Goal: Connect with others: Connect with other users

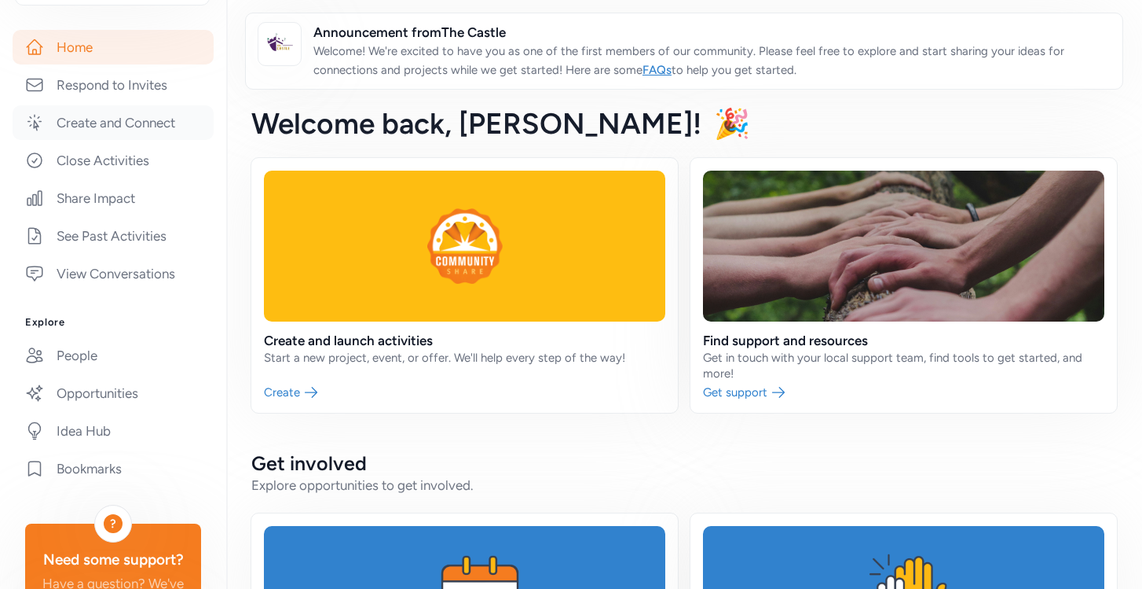
scroll to position [318, 0]
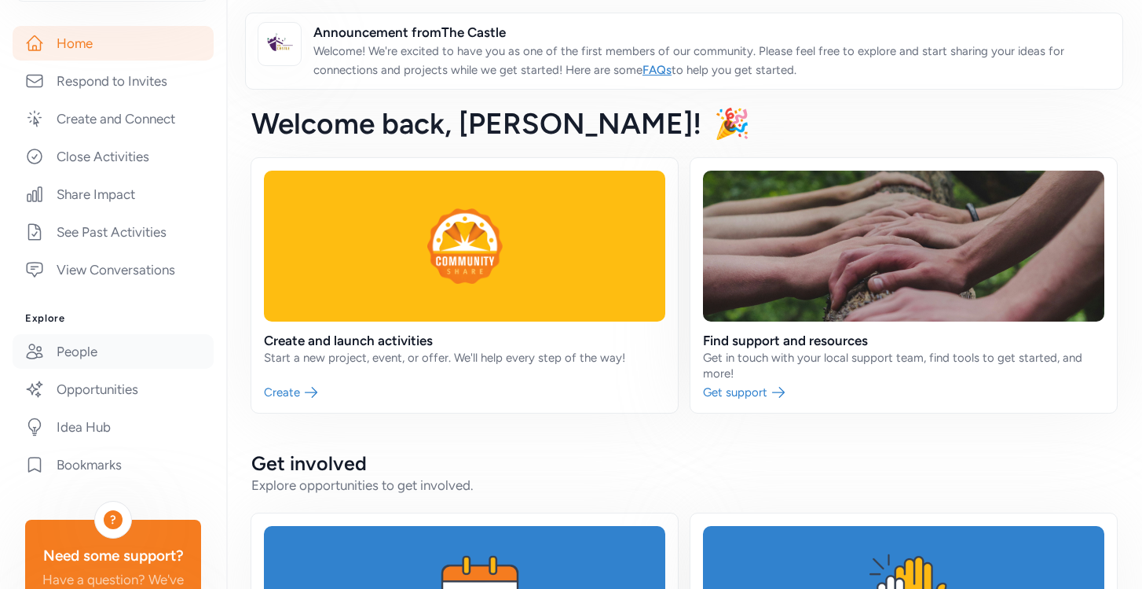
click at [75, 355] on link "People" at bounding box center [113, 351] width 201 height 35
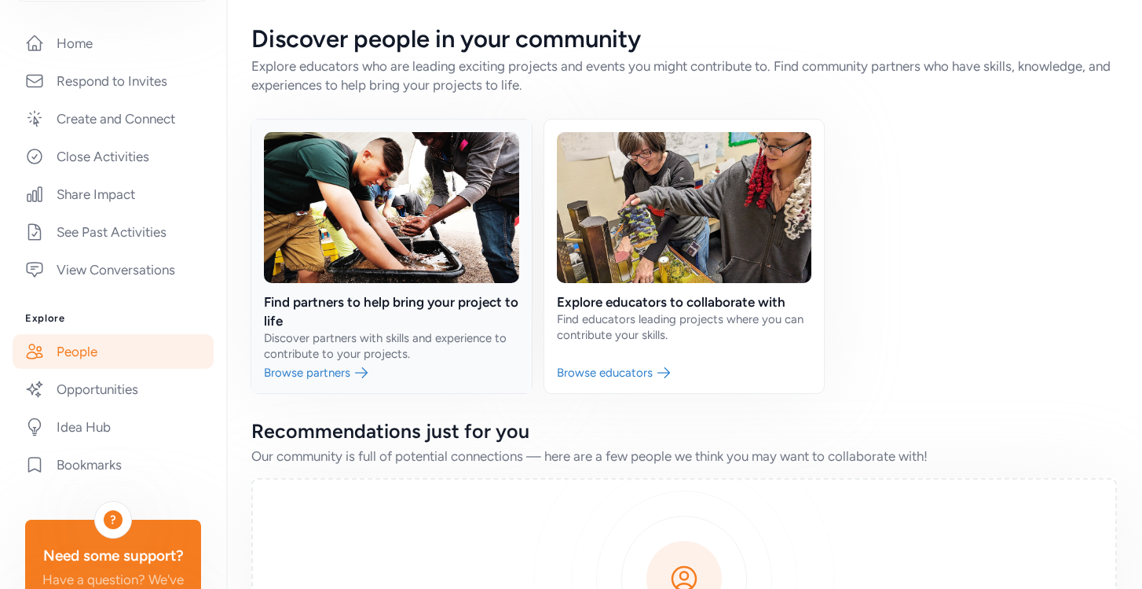
click at [317, 297] on link at bounding box center [391, 255] width 281 height 273
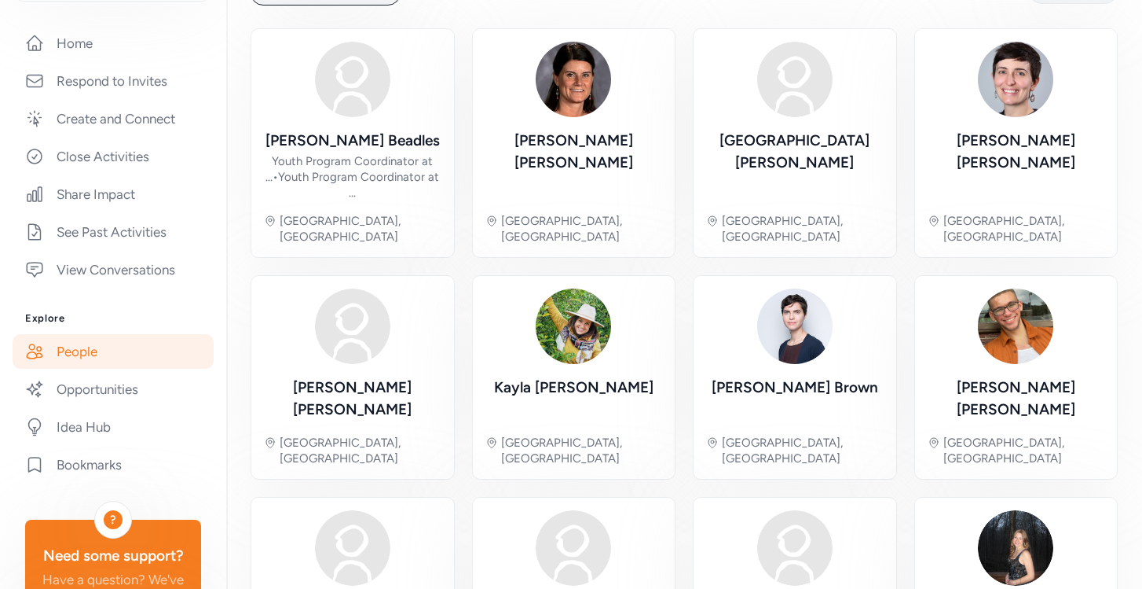
scroll to position [125, 0]
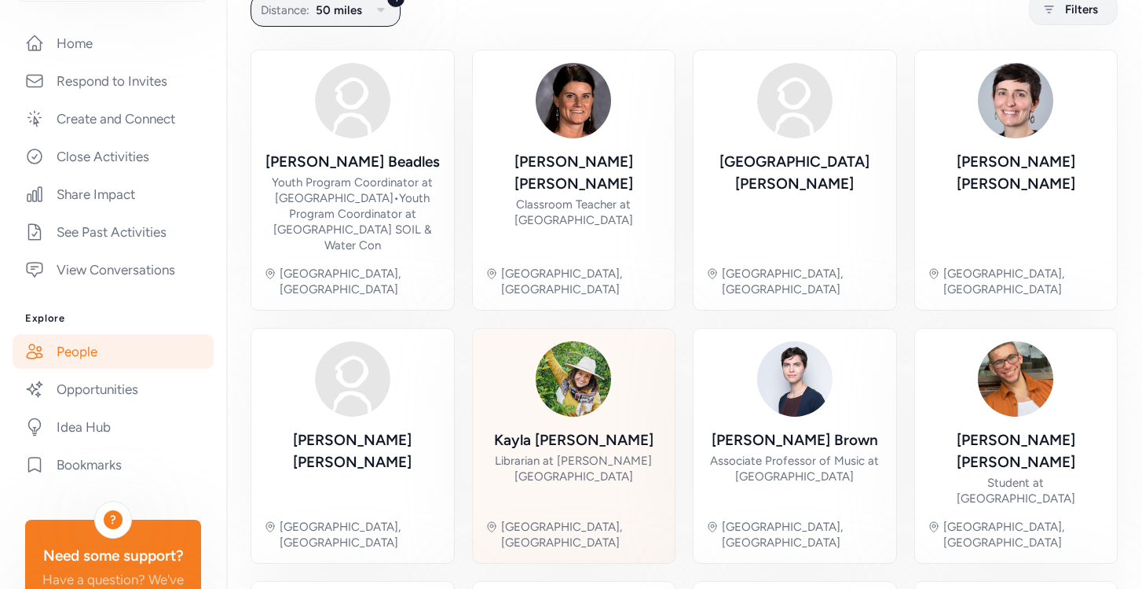
click at [567, 360] on img at bounding box center [573, 378] width 75 height 75
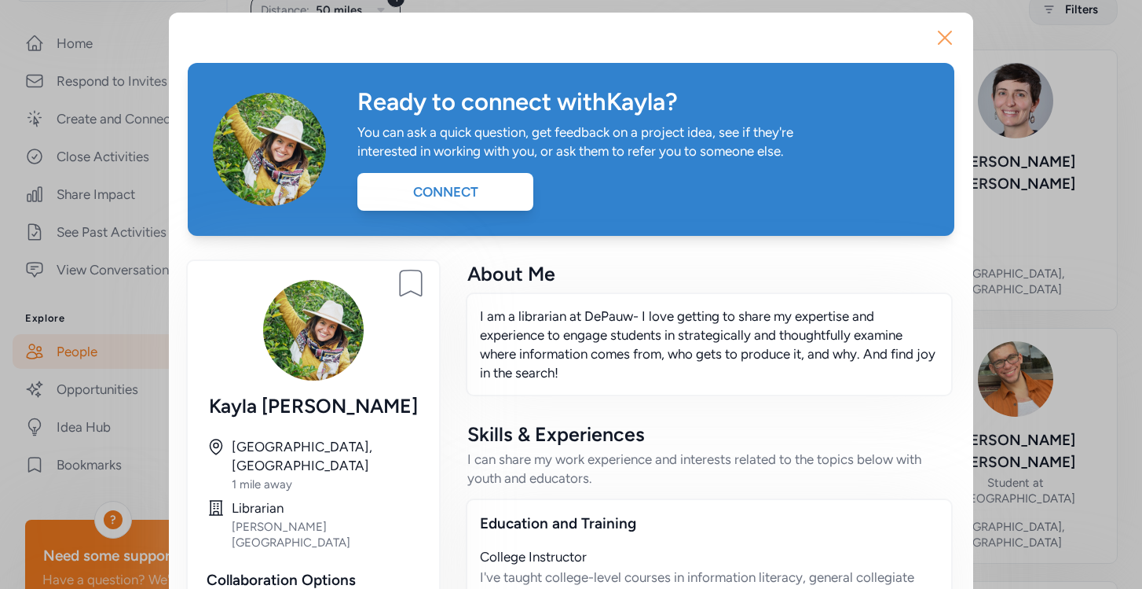
click at [941, 28] on icon "button" at bounding box center [945, 37] width 25 height 25
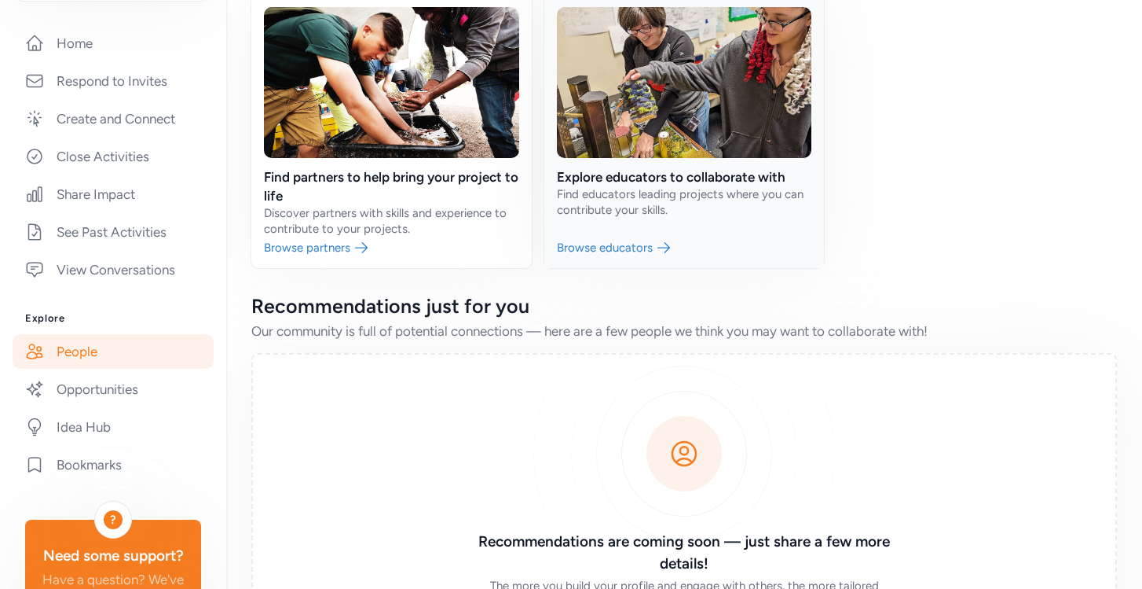
click at [624, 141] on link at bounding box center [685, 130] width 281 height 273
